Goal: Information Seeking & Learning: Learn about a topic

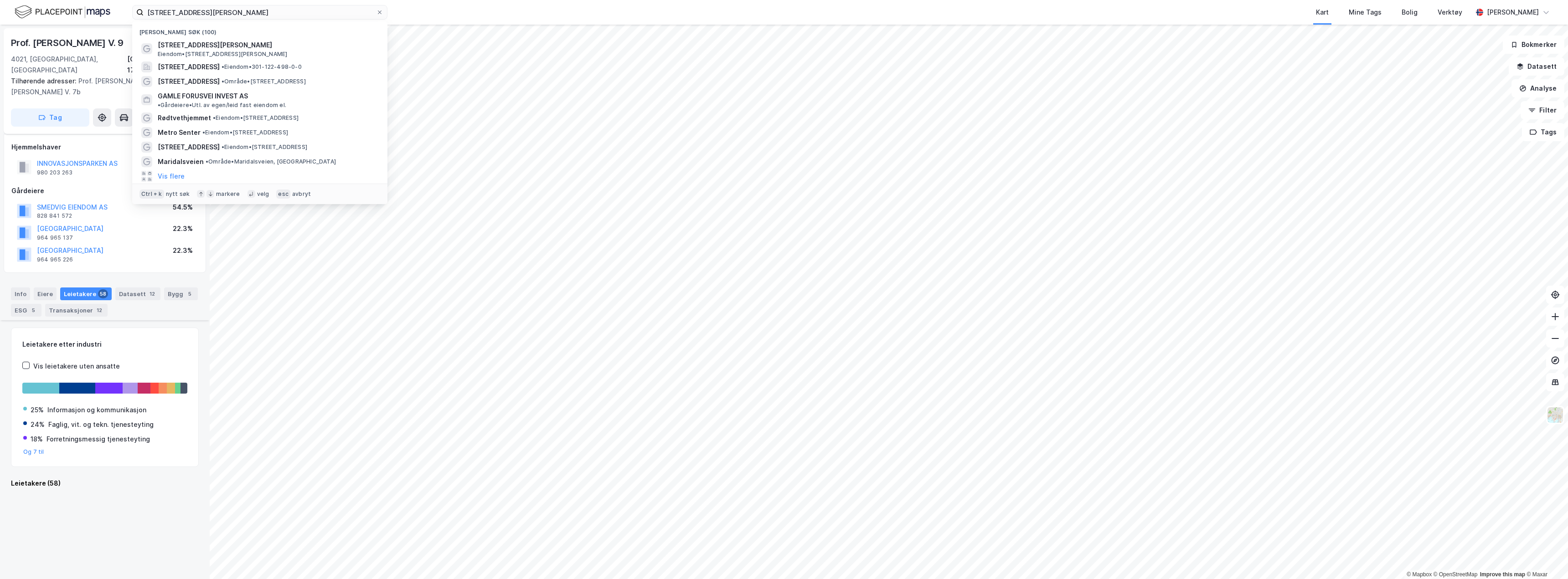
scroll to position [2194, 0]
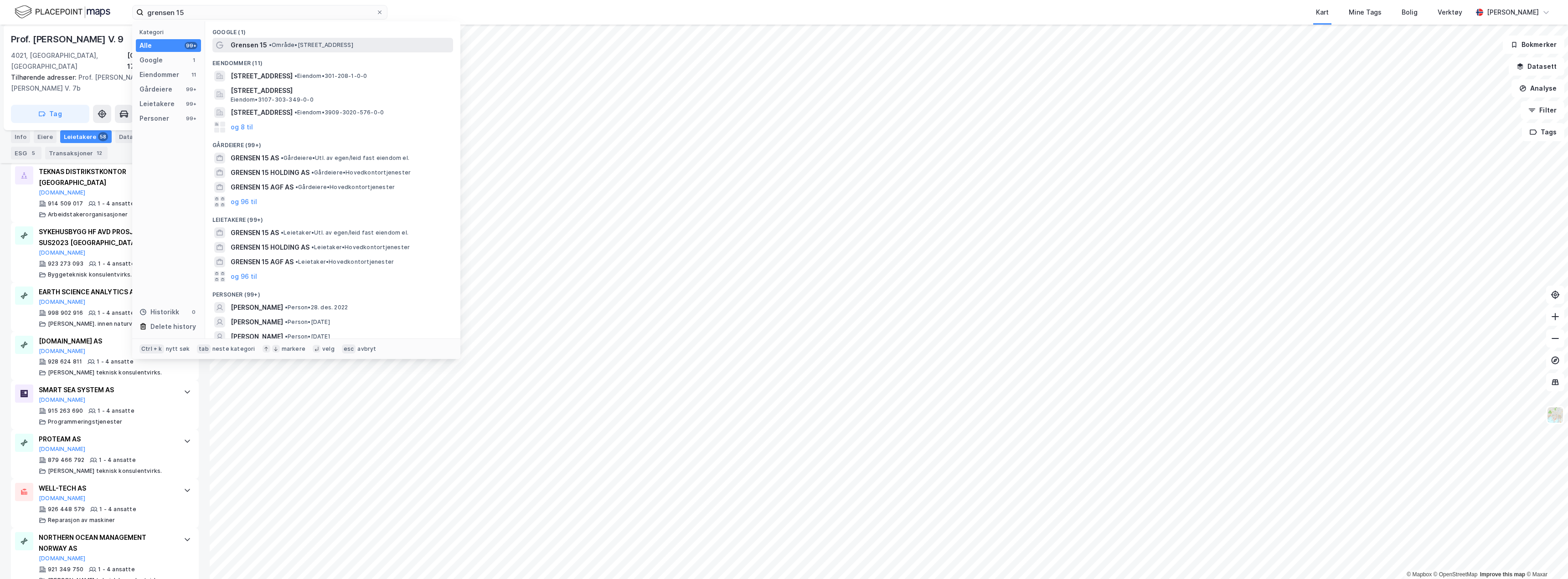
type input "grensen 15"
click at [311, 50] on div "Grensen 15 • Område • [STREET_ADDRESS]" at bounding box center [332, 45] width 241 height 15
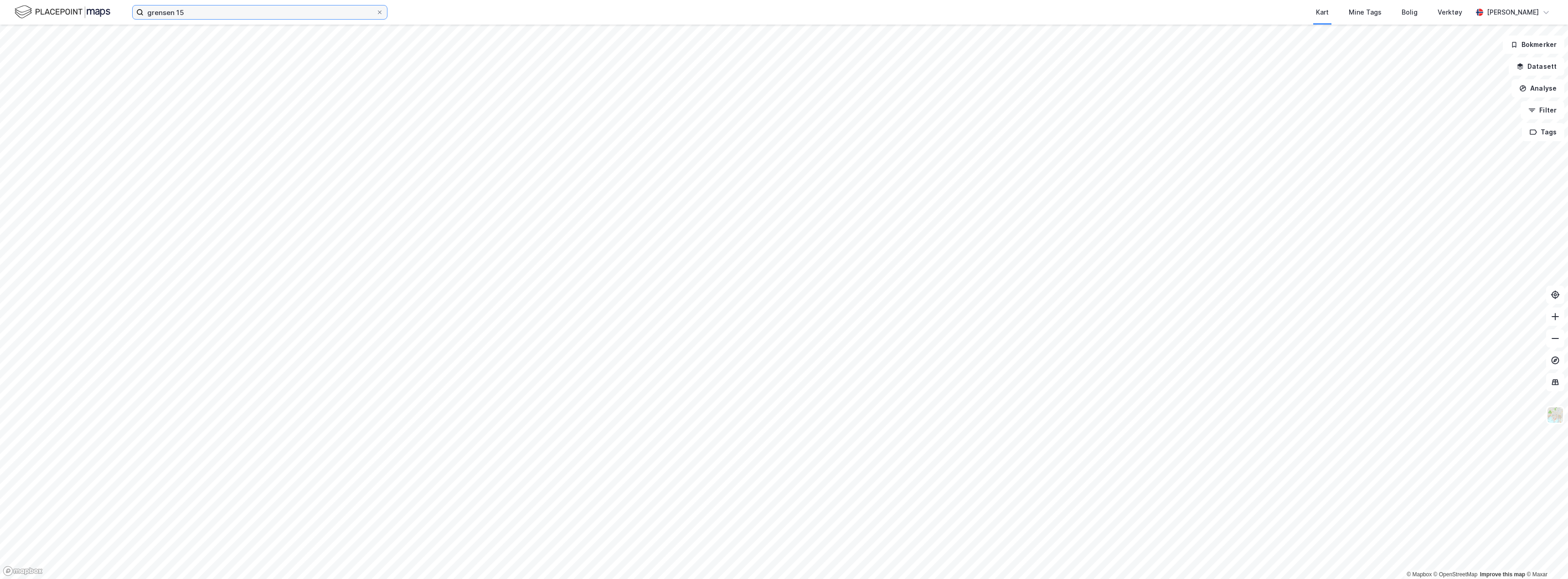
click at [204, 10] on input "grensen 15" at bounding box center [260, 12] width 233 height 14
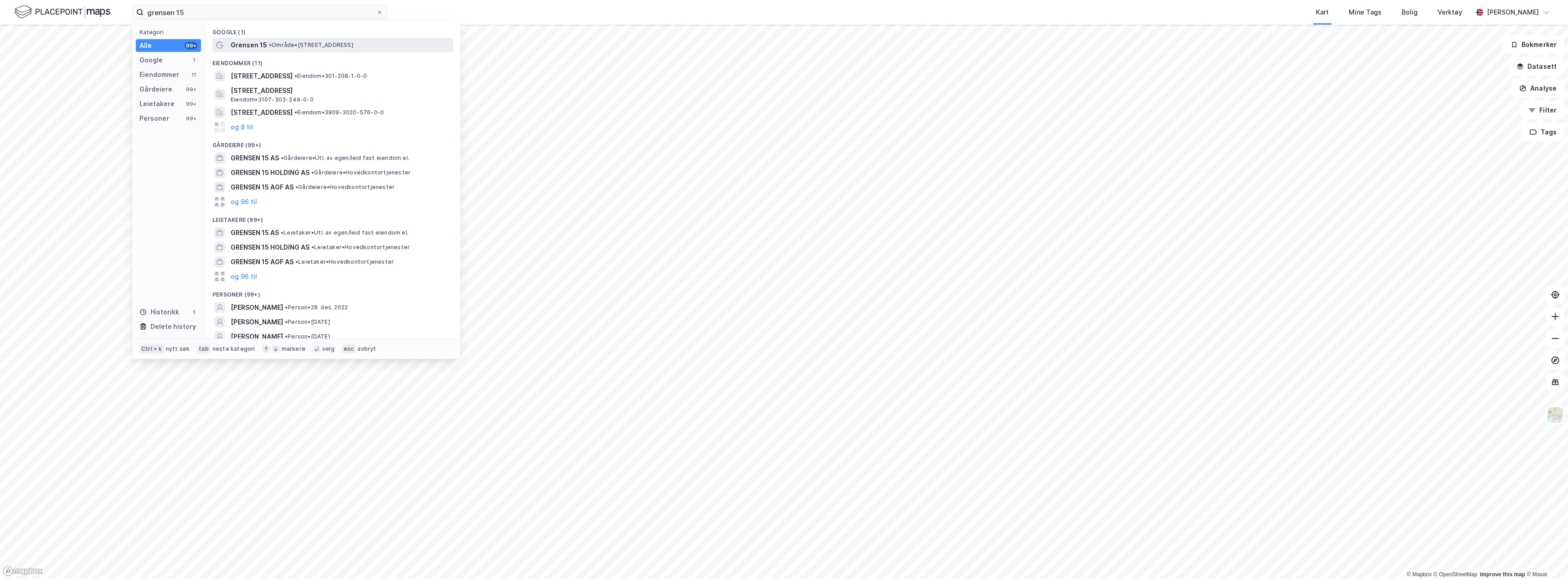
click at [282, 42] on span "• Område • [STREET_ADDRESS]" at bounding box center [311, 45] width 84 height 7
click at [212, 13] on input "grensen 15" at bounding box center [260, 12] width 233 height 14
click at [279, 77] on span "[STREET_ADDRESS]" at bounding box center [261, 76] width 62 height 11
